Goal: Task Accomplishment & Management: Complete application form

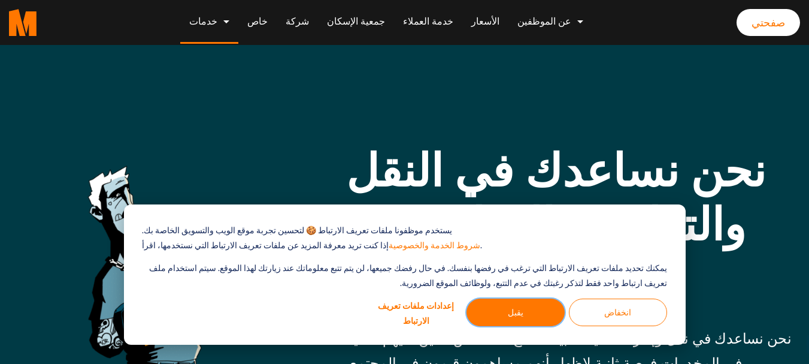
click at [531, 315] on button "يقبل" at bounding box center [516, 312] width 98 height 28
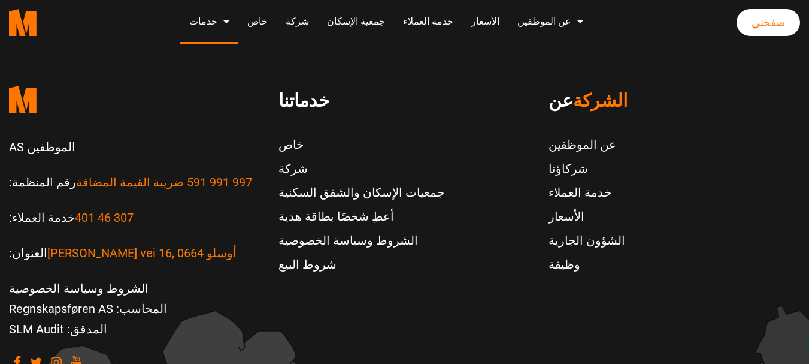
scroll to position [2690, 0]
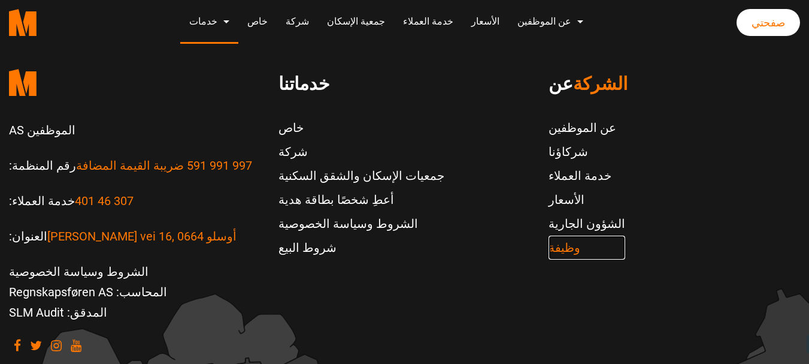
click at [564, 240] on font "وظيفة" at bounding box center [565, 247] width 32 height 14
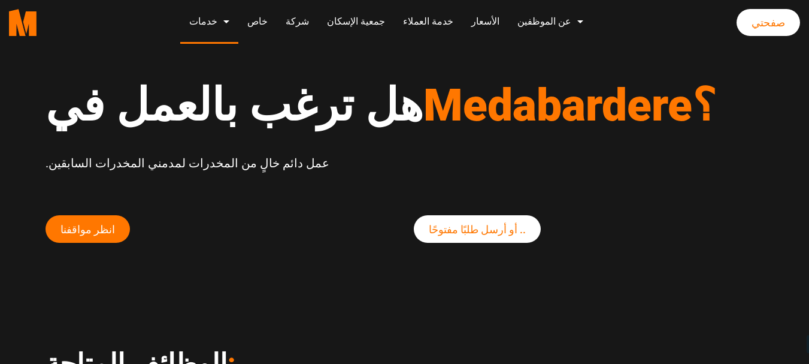
scroll to position [60, 0]
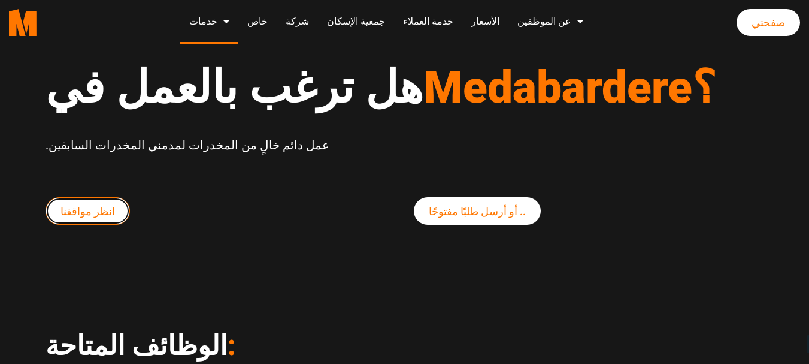
click at [80, 213] on font "انظر مواقفنا" at bounding box center [88, 211] width 55 height 13
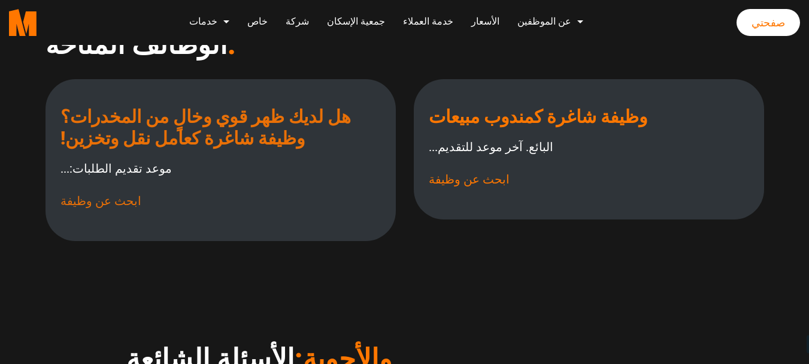
scroll to position [359, 0]
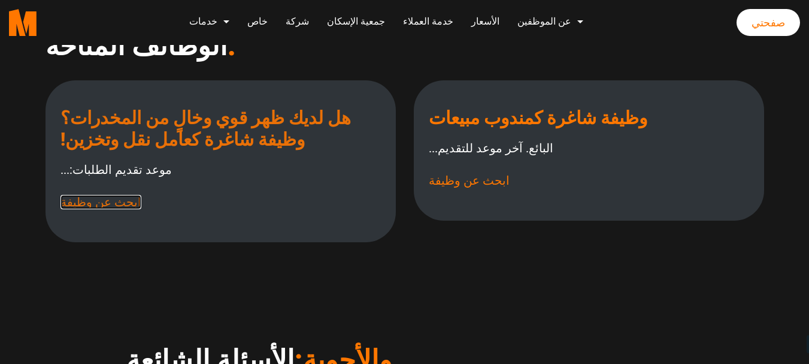
click at [99, 201] on font "ابحث عن وظيفة" at bounding box center [101, 202] width 81 height 14
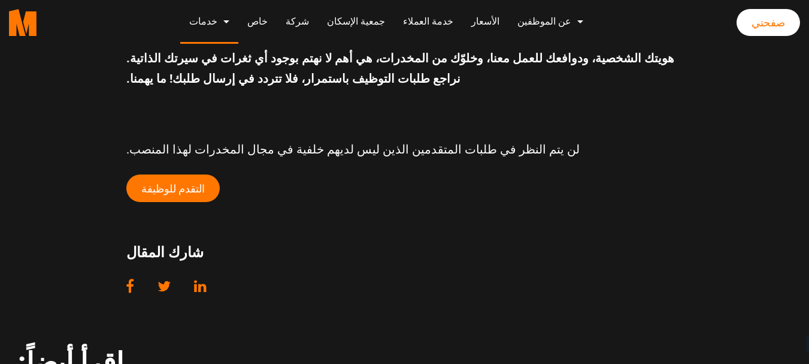
scroll to position [1198, 0]
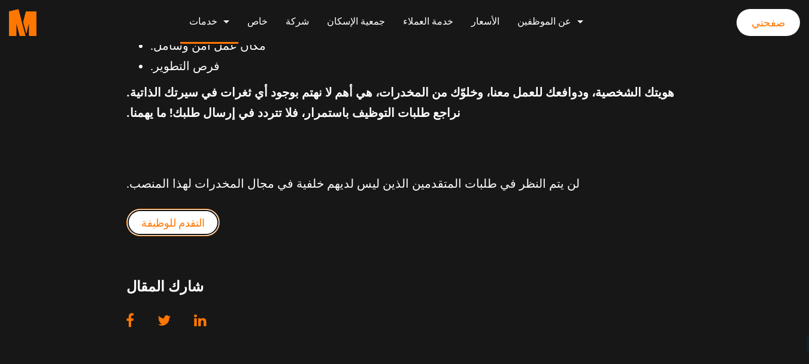
click at [164, 216] on font "التقدم للوظيفة" at bounding box center [172, 222] width 63 height 13
